Goal: Check status: Check status

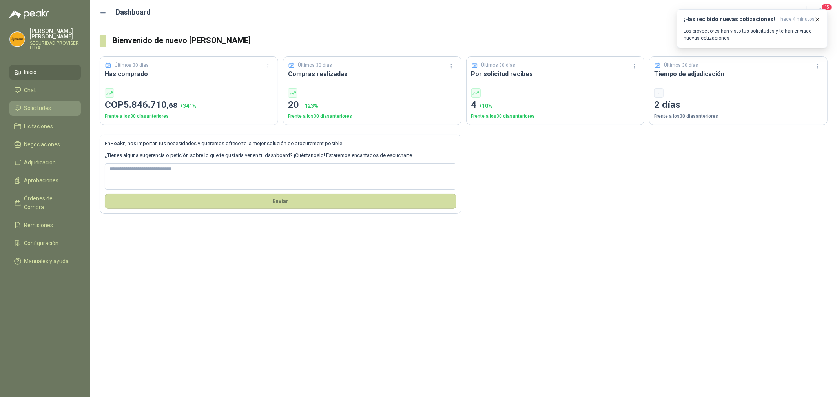
click at [34, 105] on span "Solicitudes" at bounding box center [37, 108] width 27 height 9
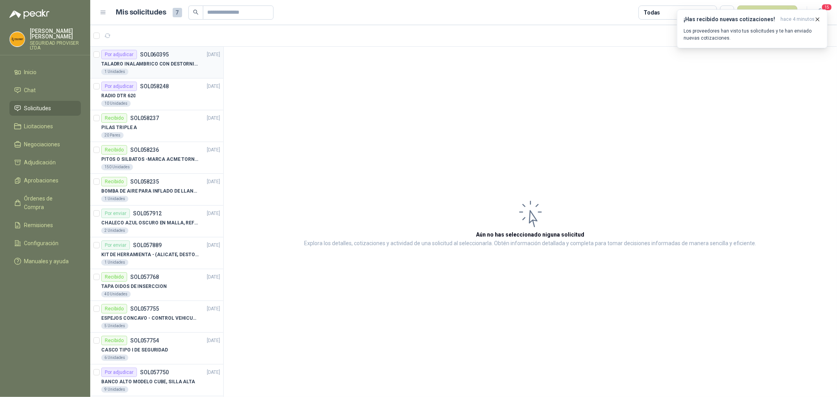
click at [171, 73] on div "1 Unidades" at bounding box center [160, 72] width 119 height 6
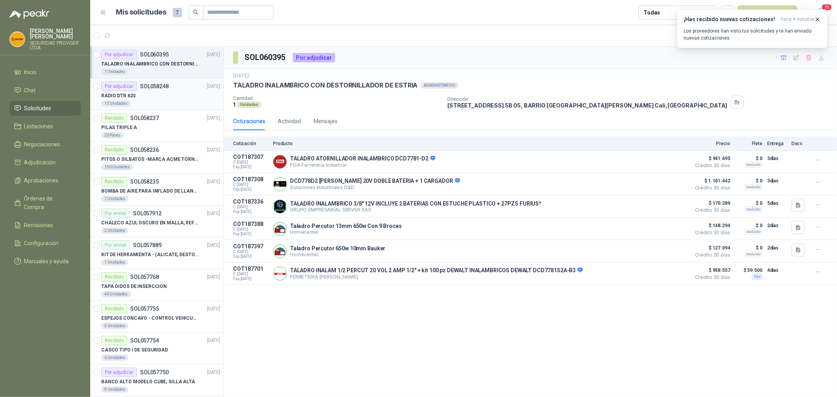
click at [128, 97] on p "RADIO DTR 620" at bounding box center [118, 95] width 34 height 7
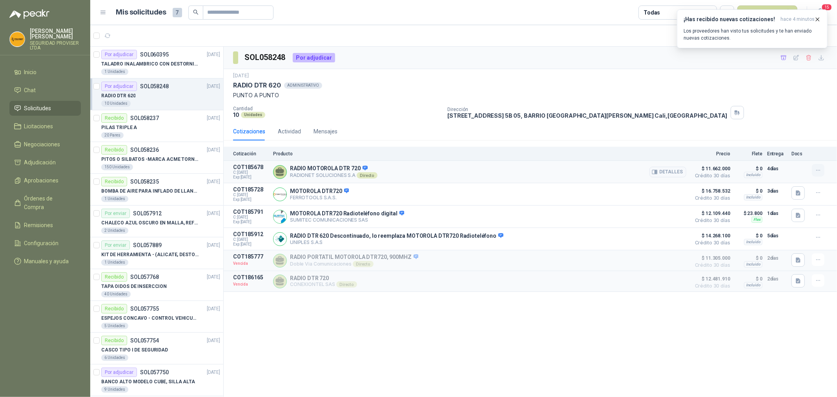
click at [816, 172] on icon "button" at bounding box center [818, 170] width 7 height 7
click at [722, 108] on div "Dirección [STREET_ADDRESS] 5B 05, BARRIO [GEOGRAPHIC_DATA][PERSON_NAME] , [GEOG…" at bounding box center [640, 112] width 387 height 13
click at [819, 19] on icon "button" at bounding box center [818, 19] width 7 height 7
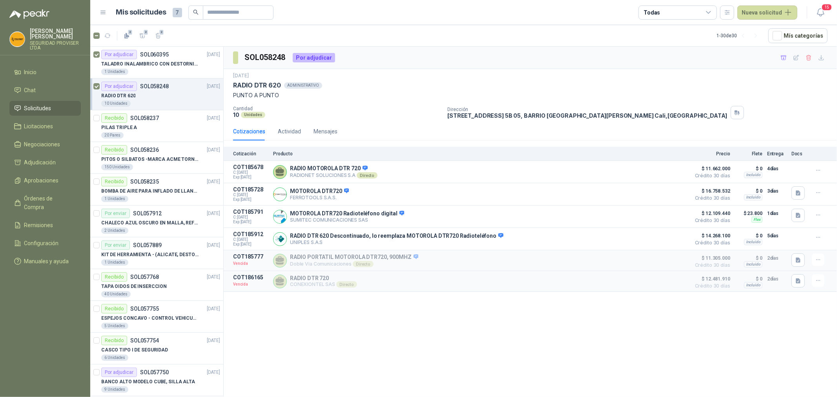
click at [39, 104] on span "Solicitudes" at bounding box center [37, 108] width 27 height 9
